Goal: Find specific page/section: Find specific page/section

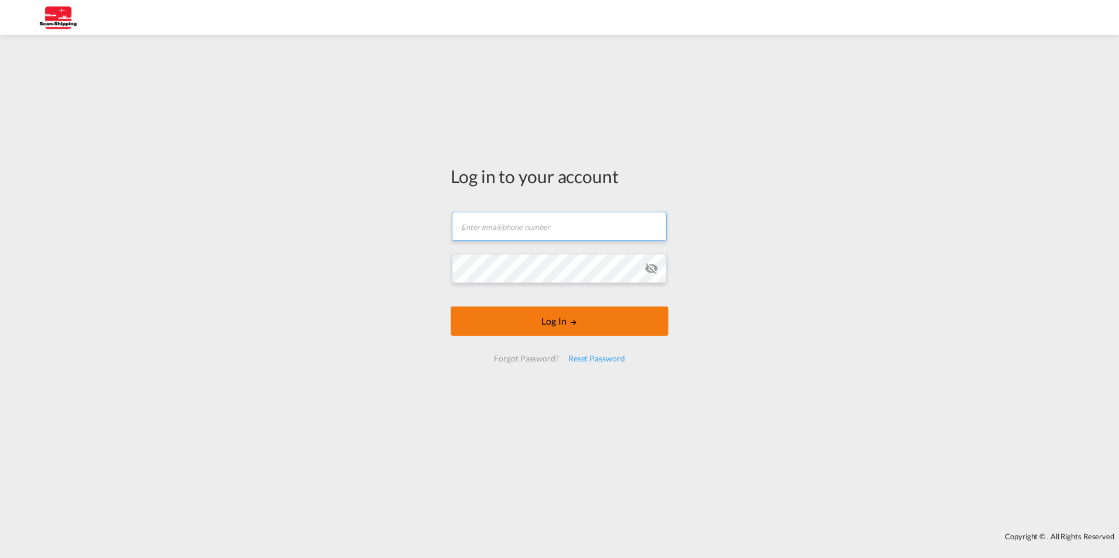
type input "[EMAIL_ADDRESS][DOMAIN_NAME]"
click at [547, 319] on button "Log In" at bounding box center [559, 321] width 218 height 29
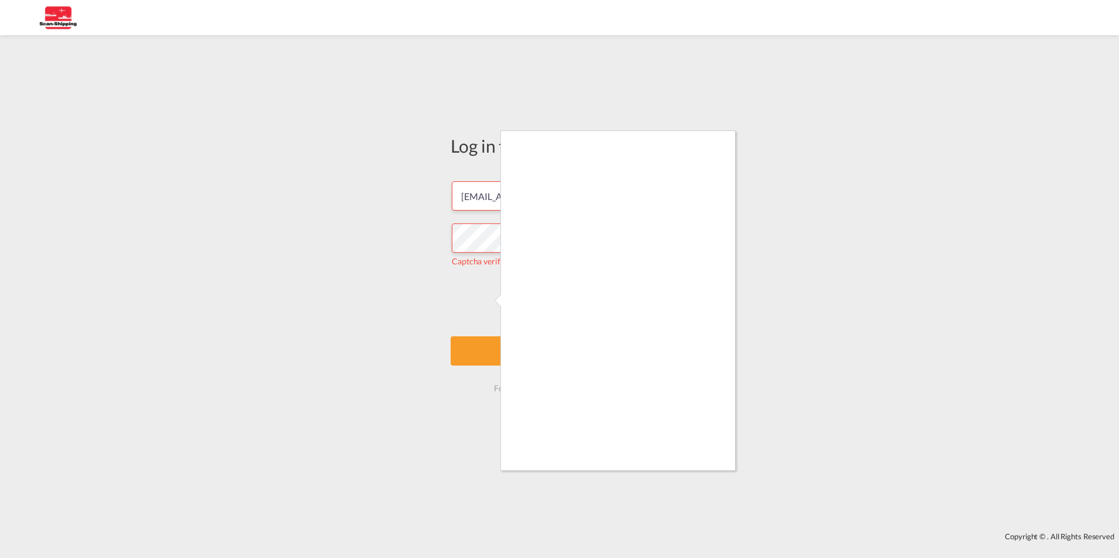
click at [500, 351] on div at bounding box center [559, 279] width 1119 height 558
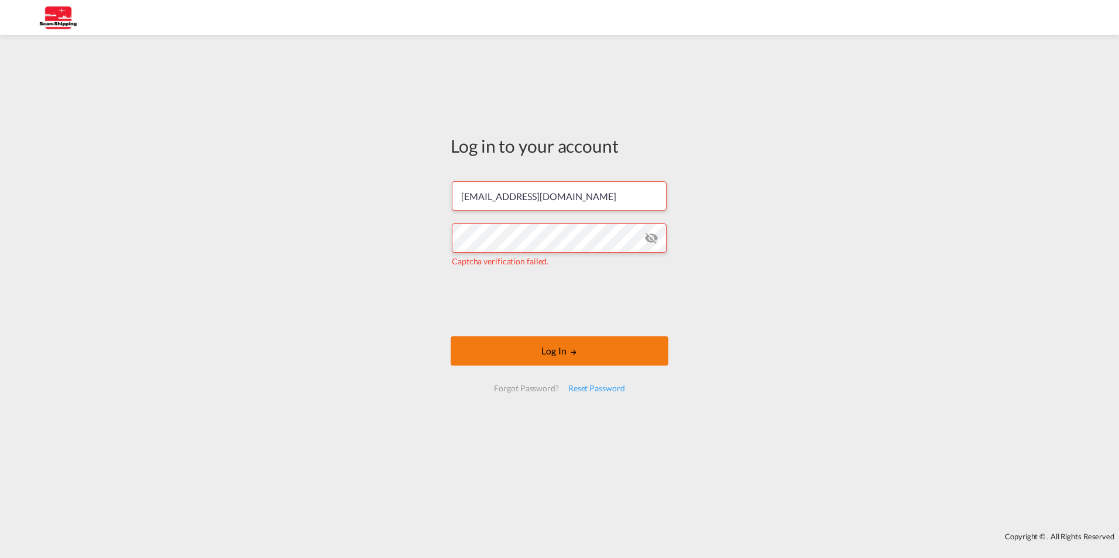
click at [545, 351] on button "Log In" at bounding box center [559, 350] width 218 height 29
